Goal: Task Accomplishment & Management: Manage account settings

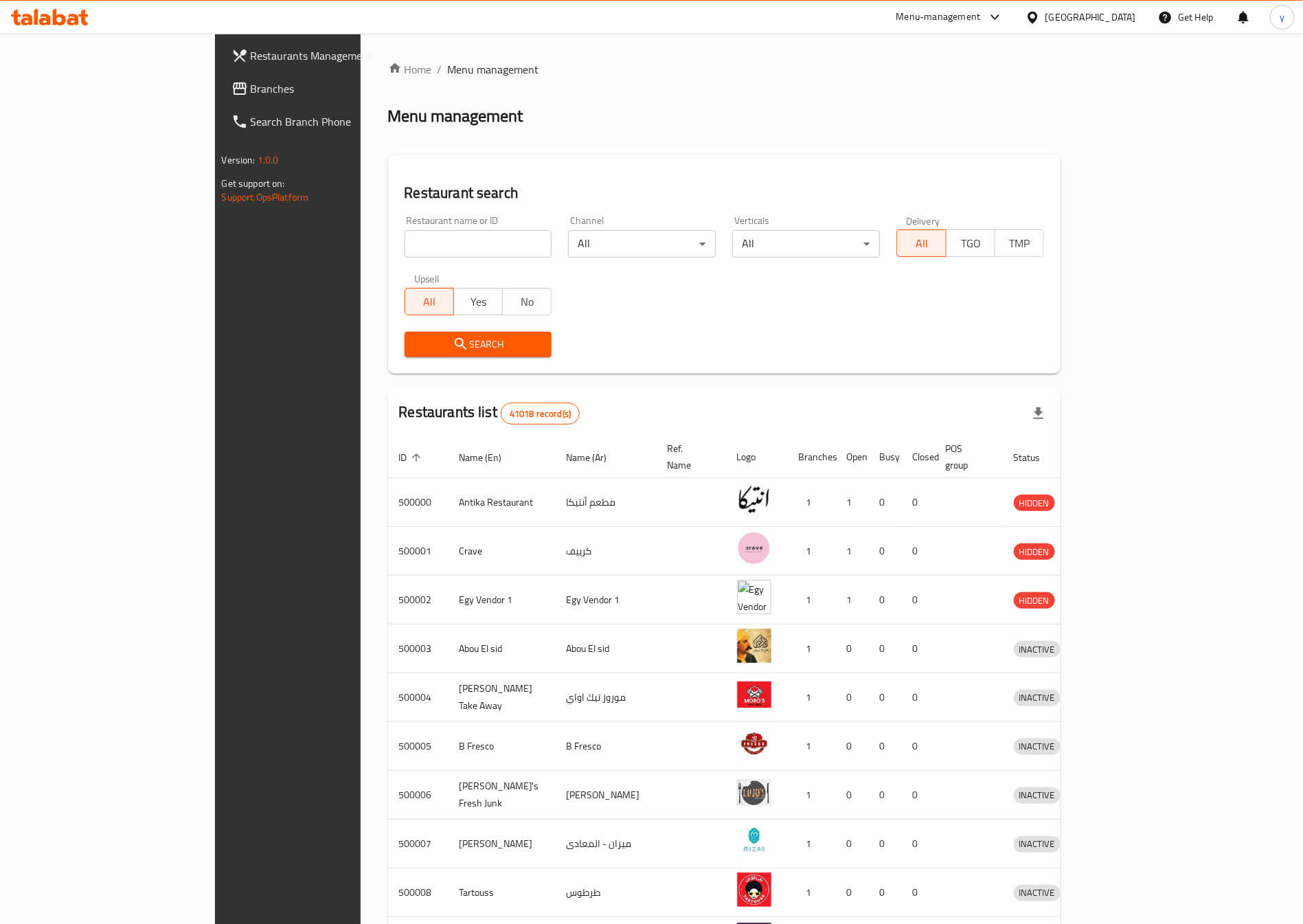
click at [251, 60] on span "Restaurants Management" at bounding box center [336, 56] width 171 height 16
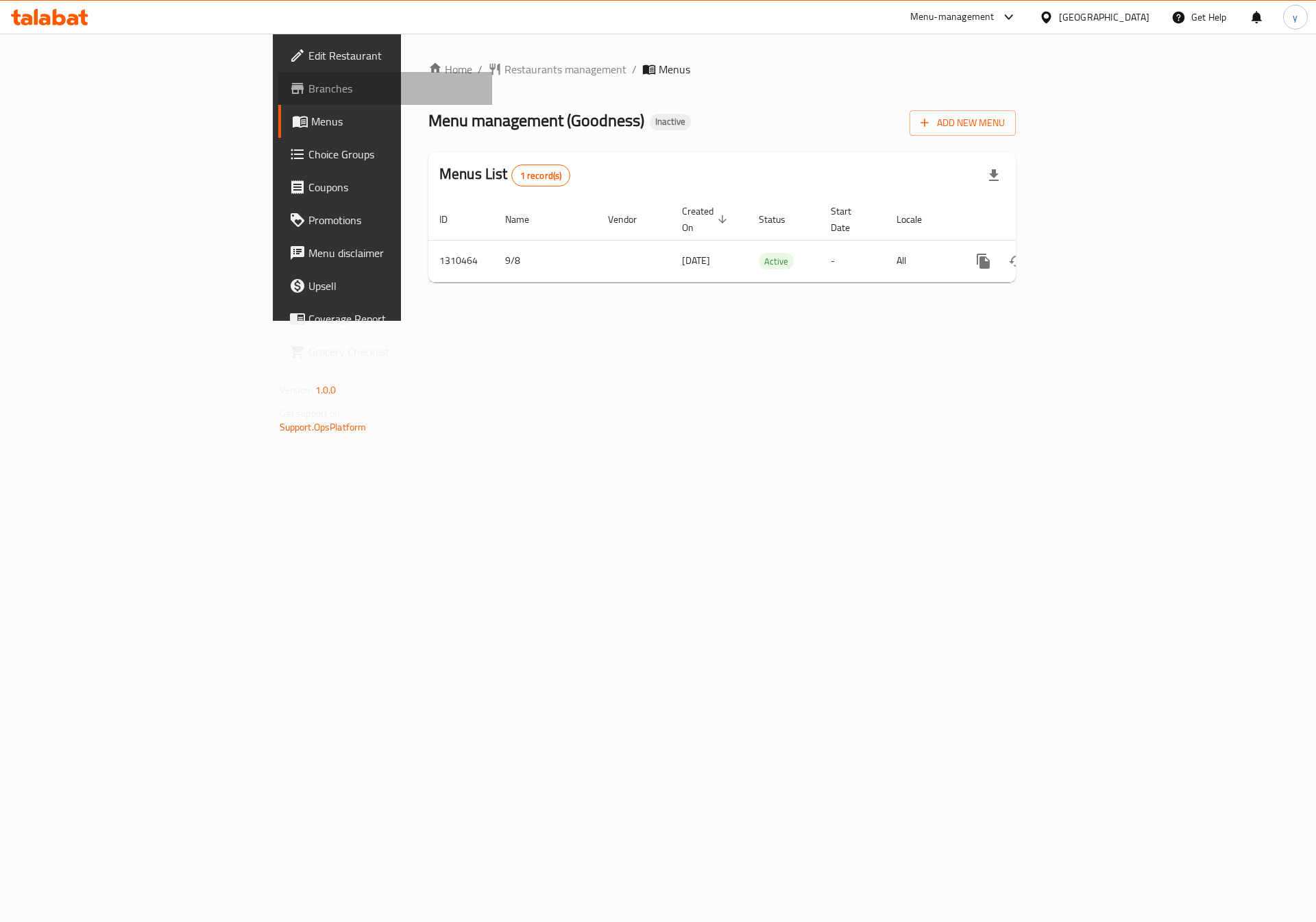
click at [308, 83] on span "Branches" at bounding box center [395, 89] width 174 height 16
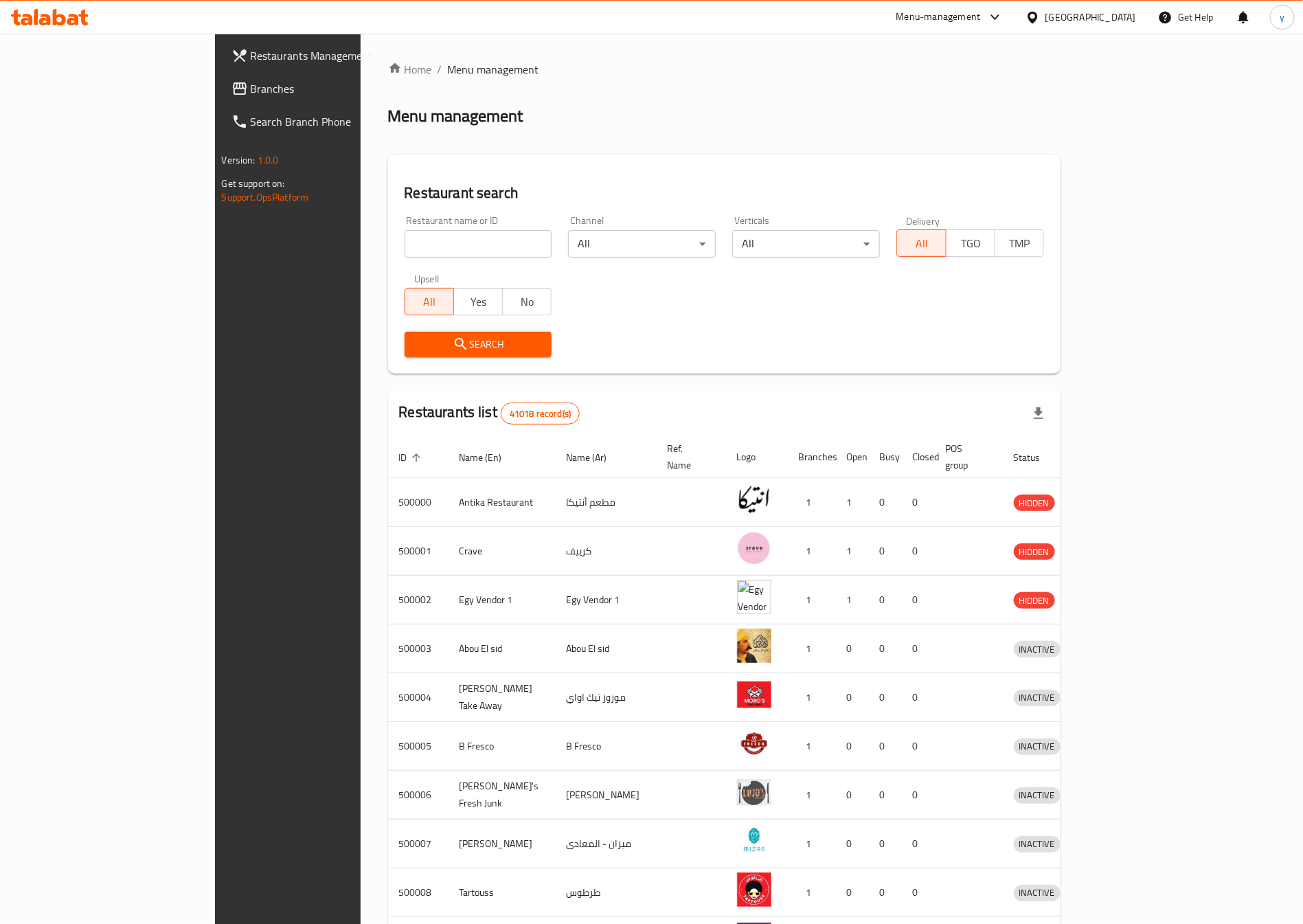
click at [251, 85] on span "Branches" at bounding box center [336, 89] width 171 height 16
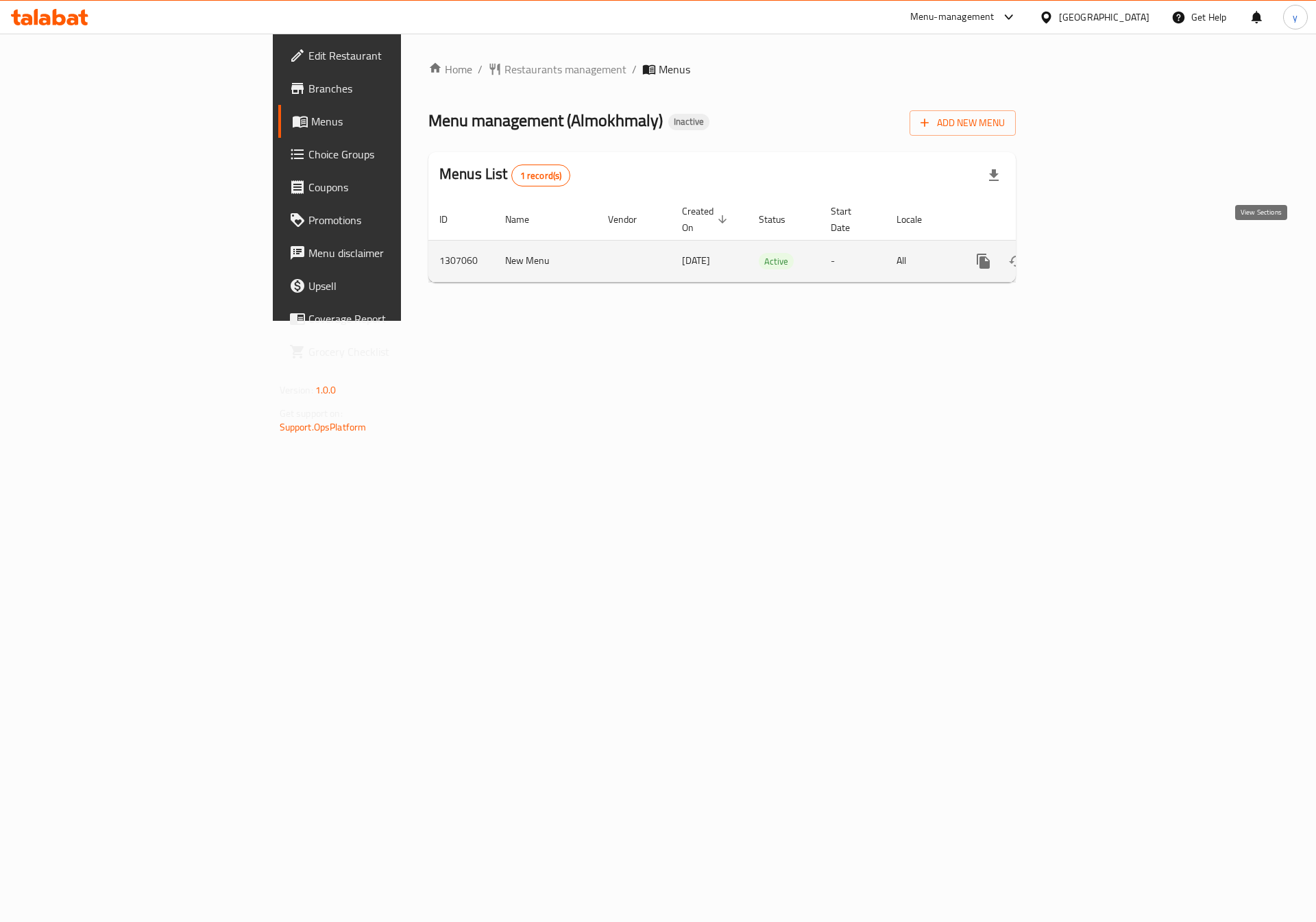
click at [1099, 251] on link "enhanced table" at bounding box center [1082, 262] width 33 height 33
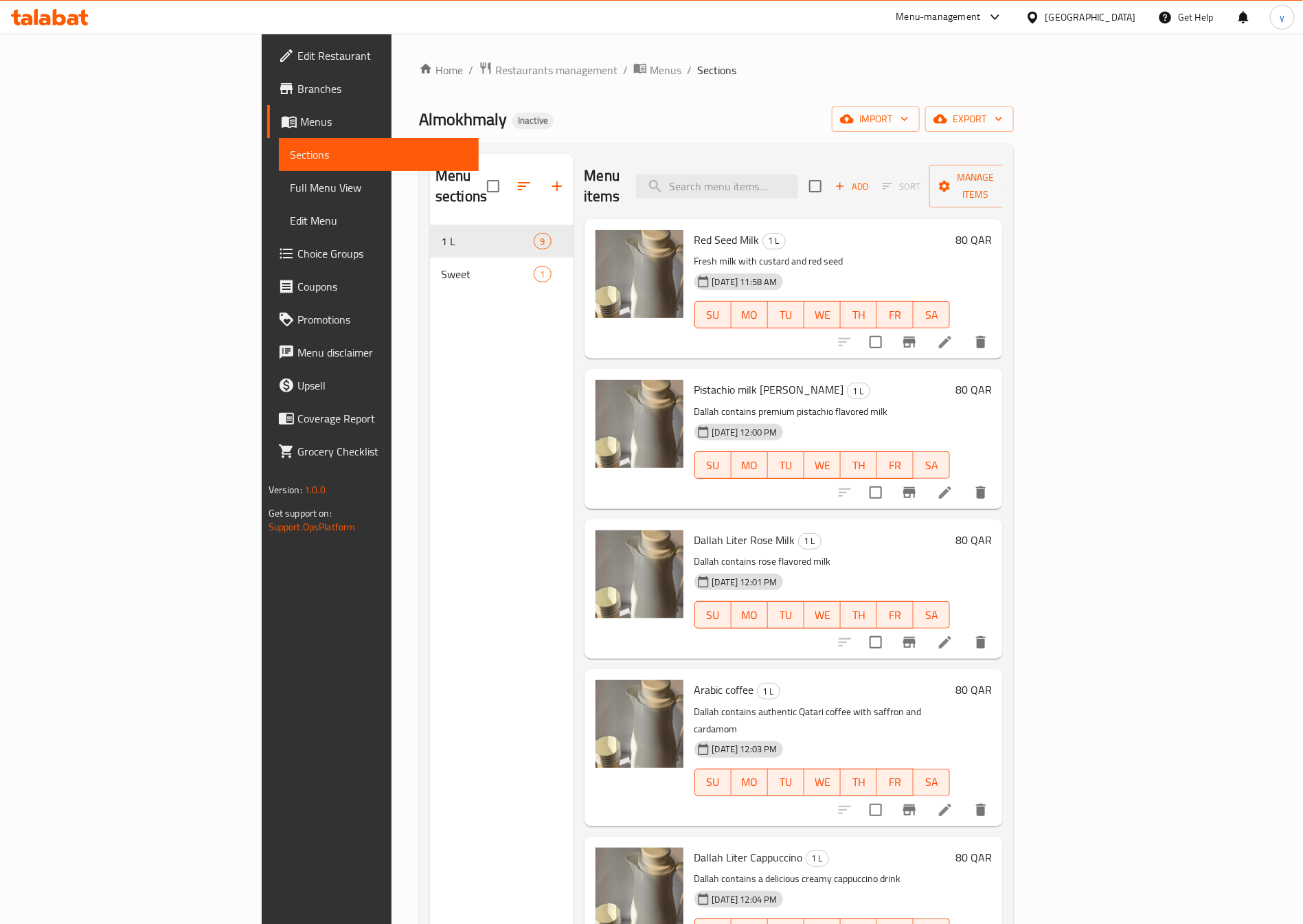
click at [298, 87] on span "Branches" at bounding box center [383, 89] width 171 height 16
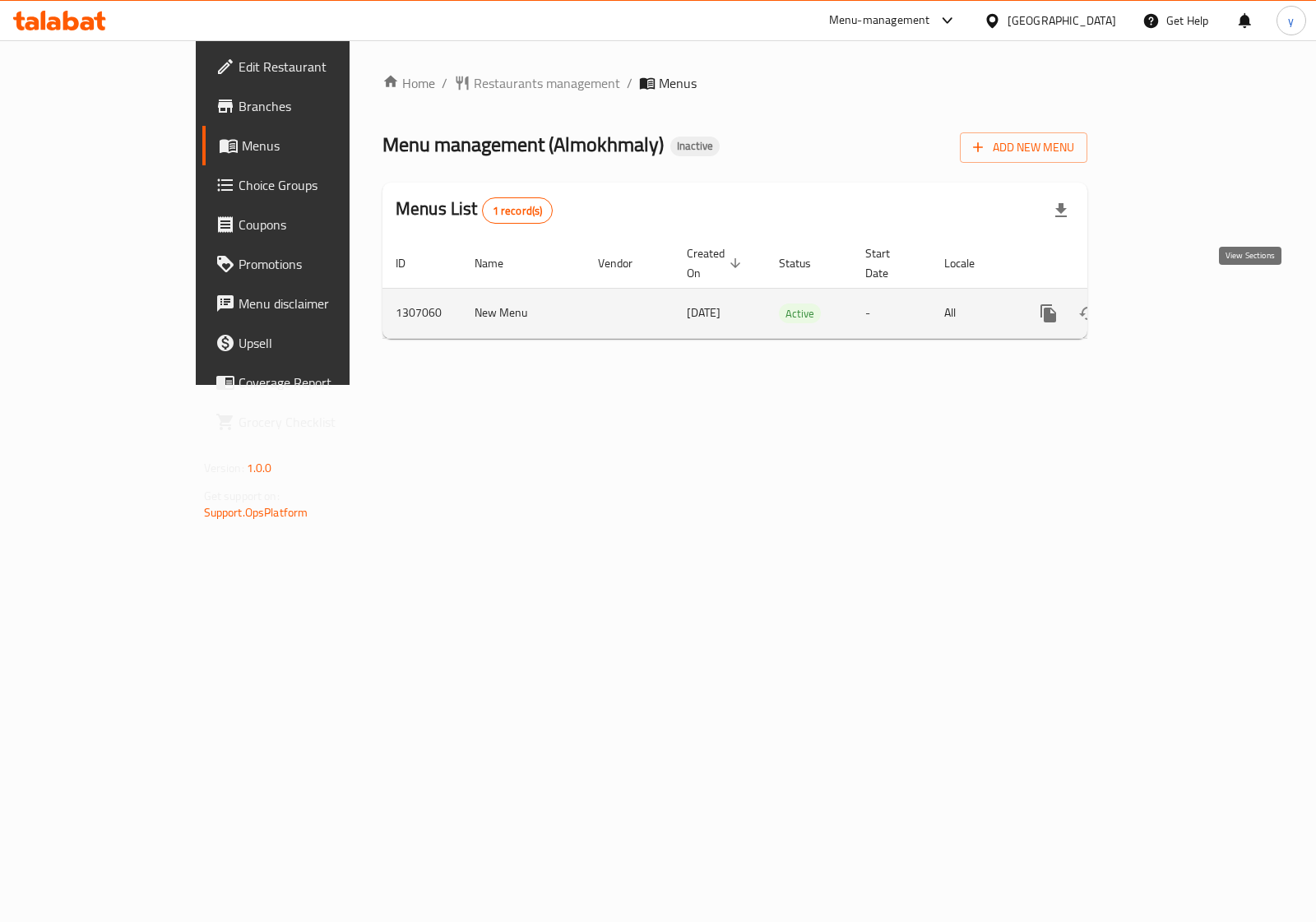
click at [1175, 306] on icon "enhanced table" at bounding box center [1167, 313] width 15 height 15
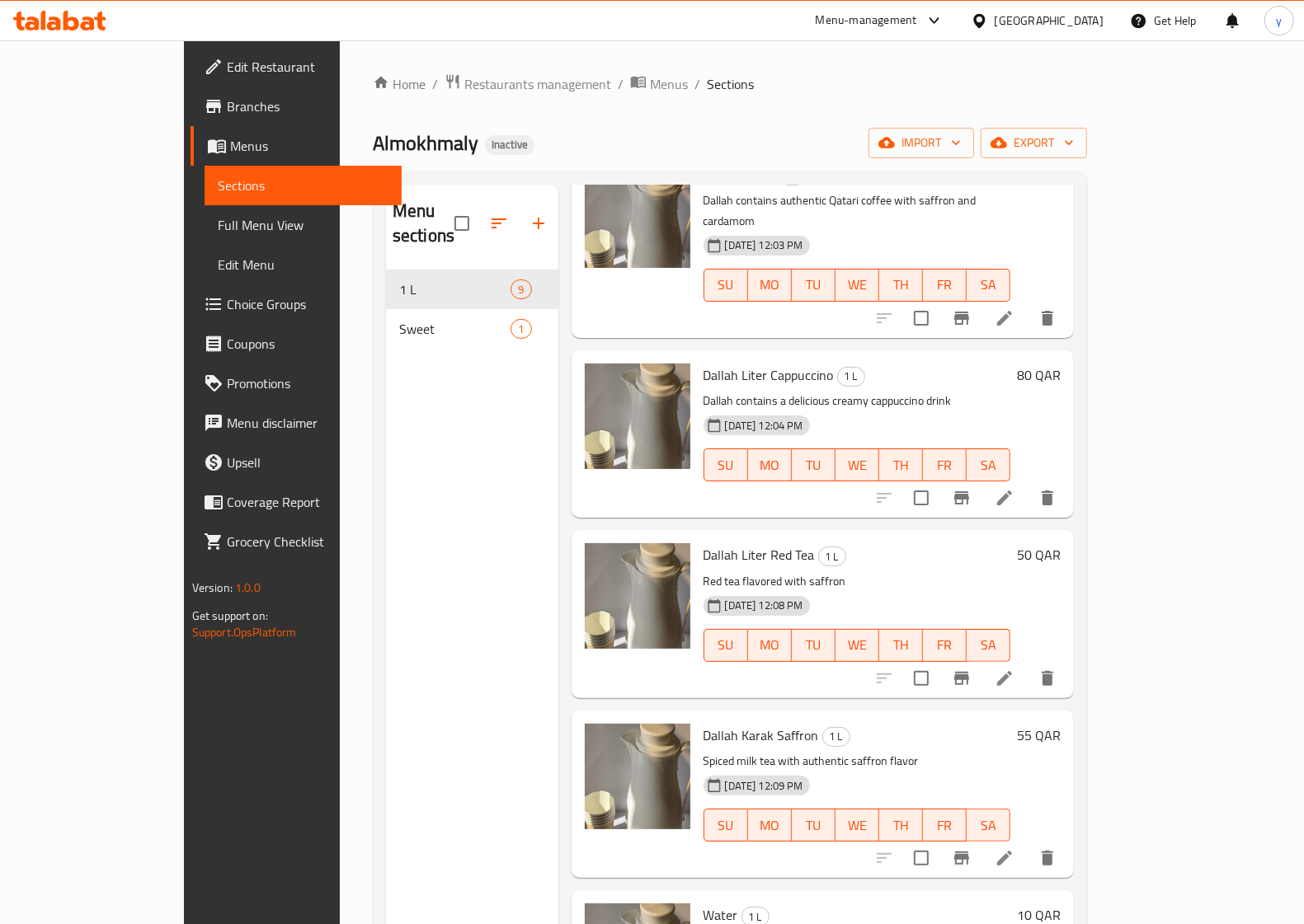
scroll to position [687, 0]
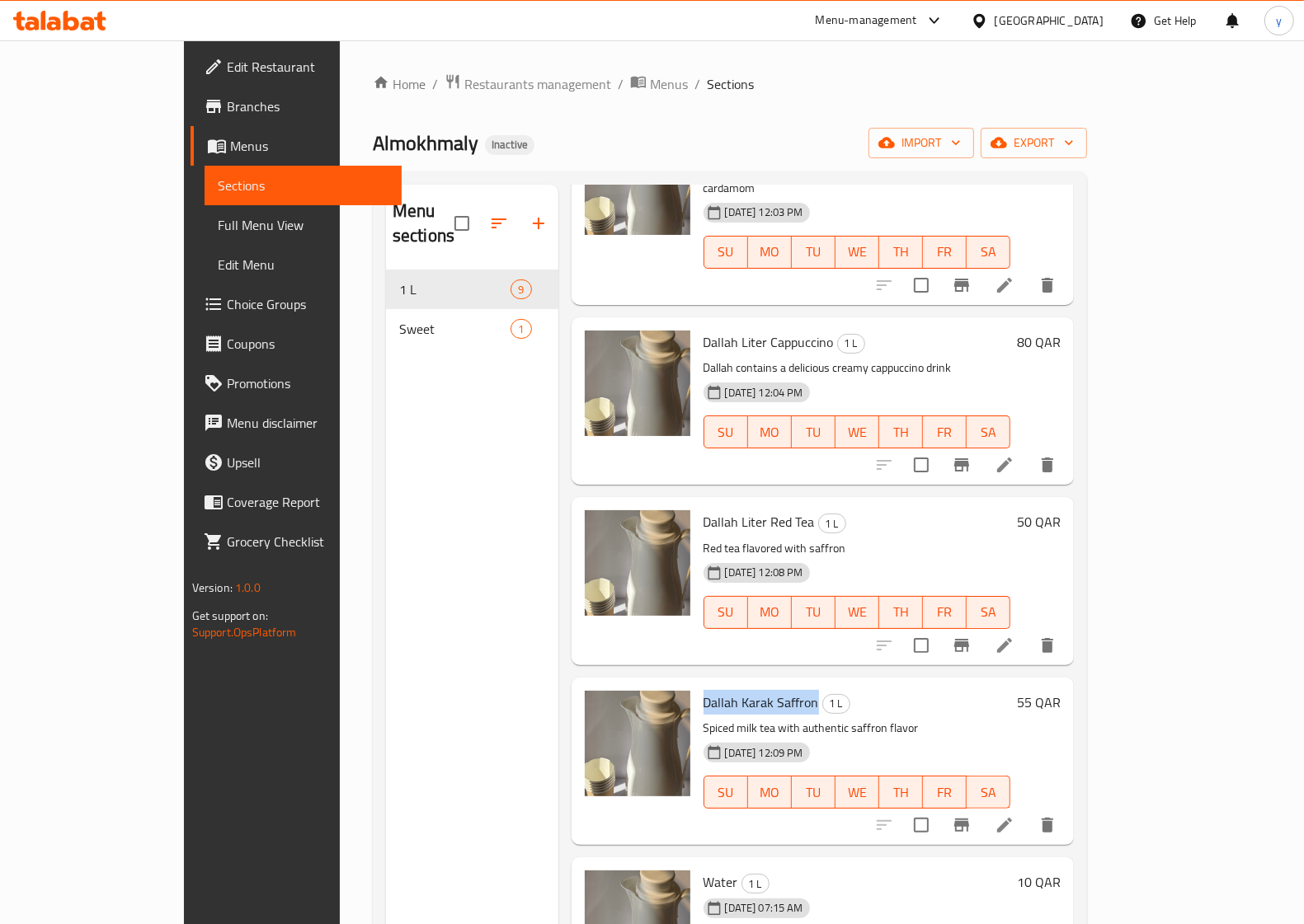
drag, startPoint x: 771, startPoint y: 656, endPoint x: 661, endPoint y: 658, distance: 110.0
click at [703, 691] on h6 "Dallah Karak Saffron 1 L" at bounding box center [857, 701] width 308 height 23
copy span "Dallah Karak Saffron"
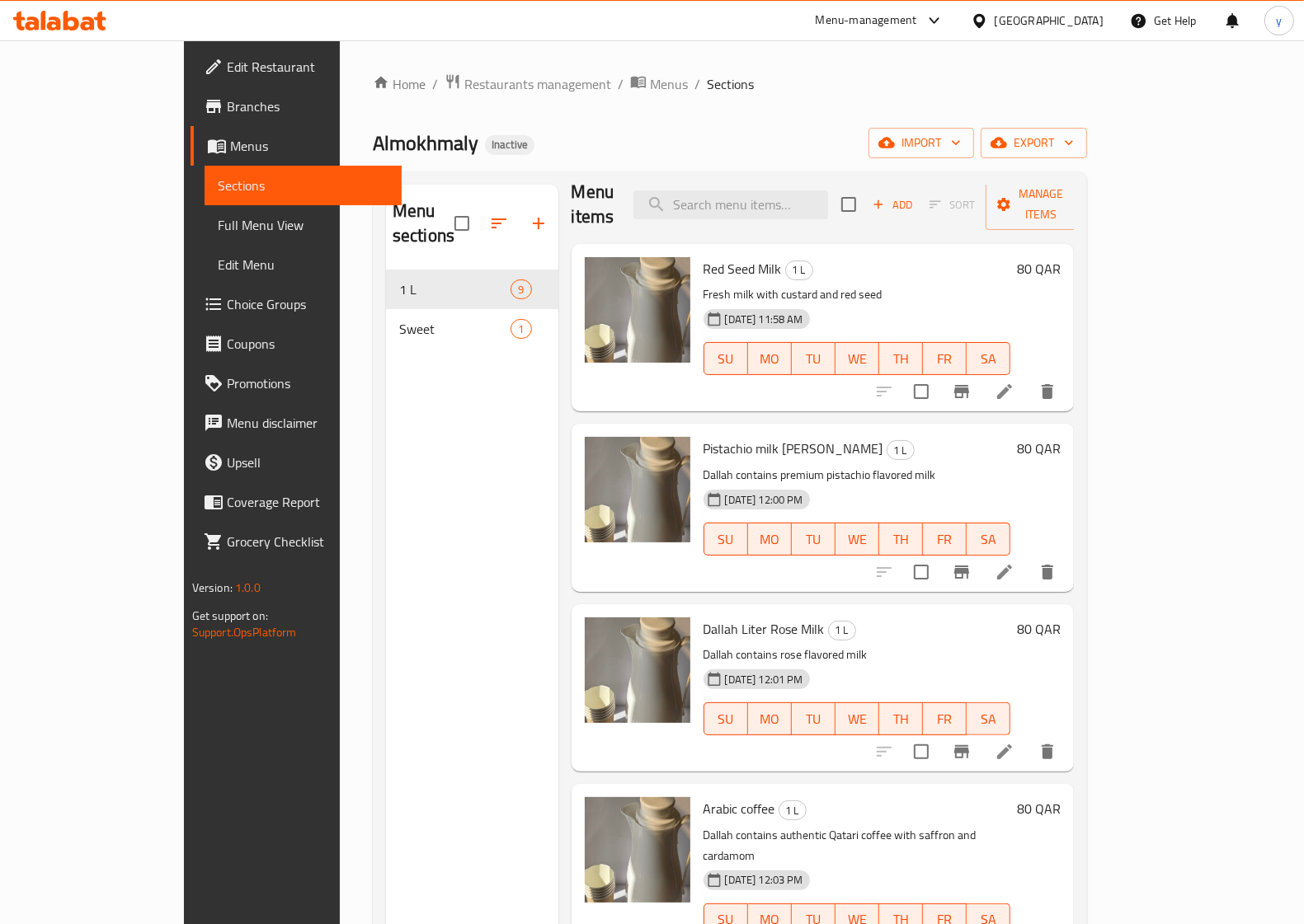
scroll to position [0, 0]
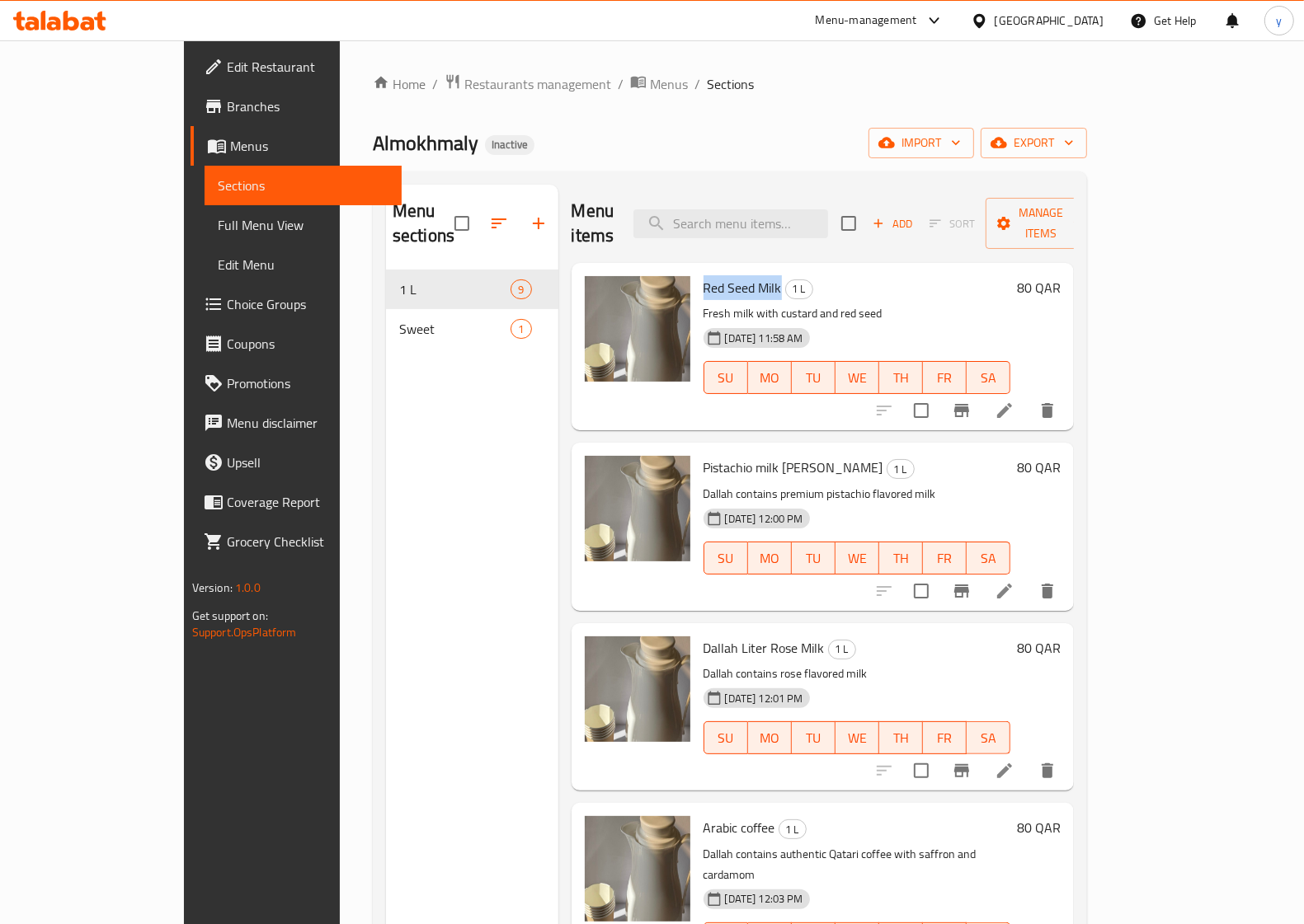
drag, startPoint x: 735, startPoint y: 265, endPoint x: 653, endPoint y: 269, distance: 82.1
click at [697, 270] on div "Red Seed Milk 1 L Fresh milk with custard and red seed 06-09-2025 11:58 AM SU M…" at bounding box center [857, 347] width 321 height 154
copy span "Red Seed Milk"
